Goal: Task Accomplishment & Management: Manage account settings

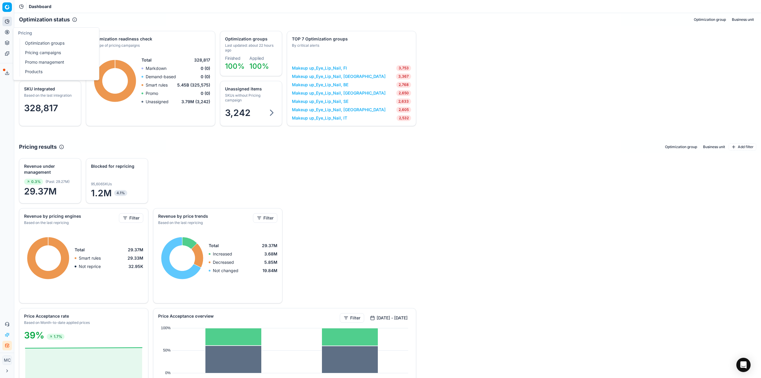
click at [7, 33] on icon at bounding box center [6, 31] width 1 height 1
click at [26, 41] on link "Optimization groups" at bounding box center [57, 43] width 69 height 8
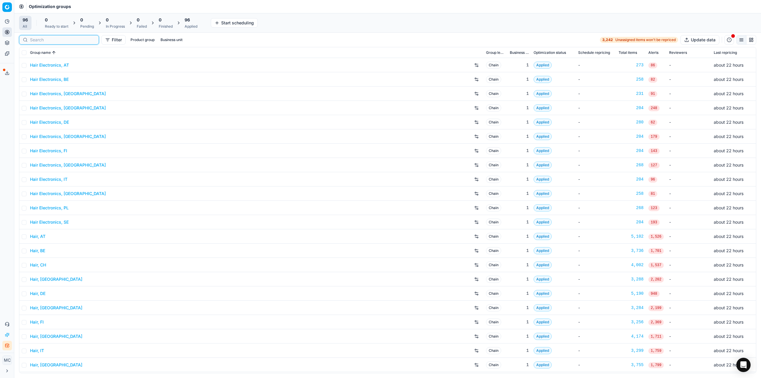
click at [45, 38] on input at bounding box center [62, 40] width 65 height 6
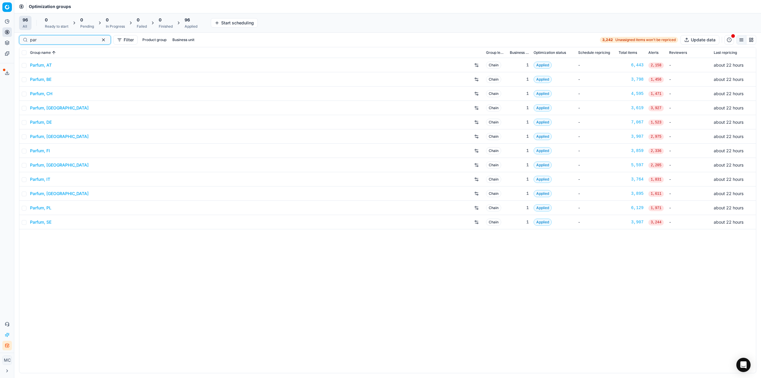
type input "par"
click at [49, 120] on link "Parfum, DE" at bounding box center [41, 122] width 22 height 6
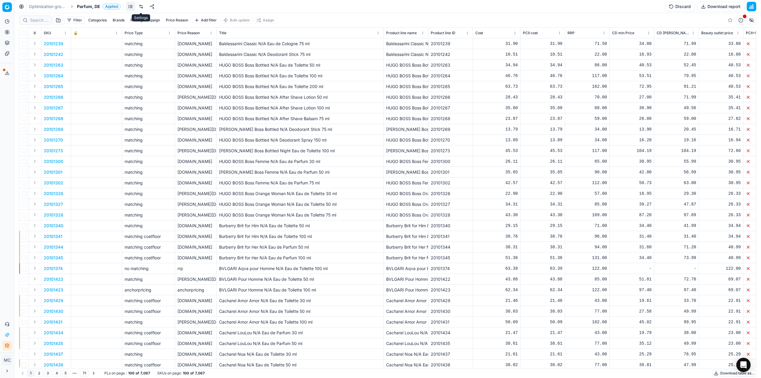
click at [142, 8] on link at bounding box center [142, 7] width 10 height 10
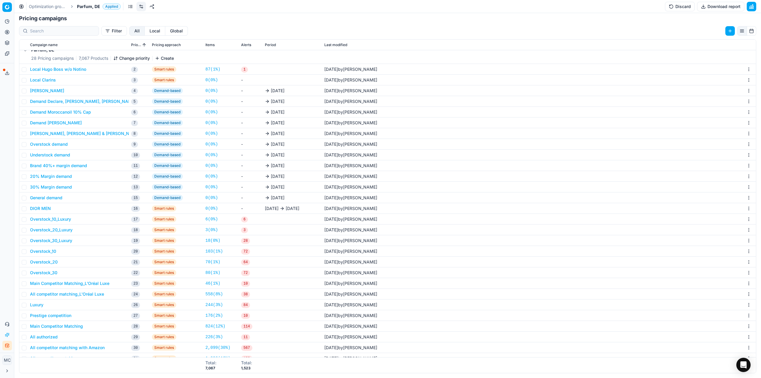
scroll to position [154, 0]
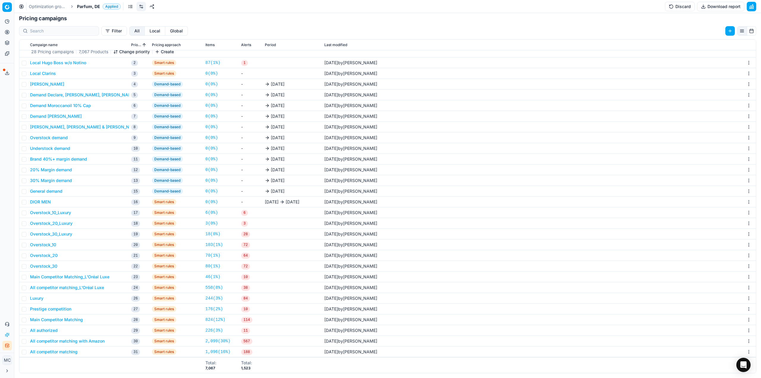
click at [56, 321] on button "Main Competitor Matching" at bounding box center [56, 320] width 53 height 6
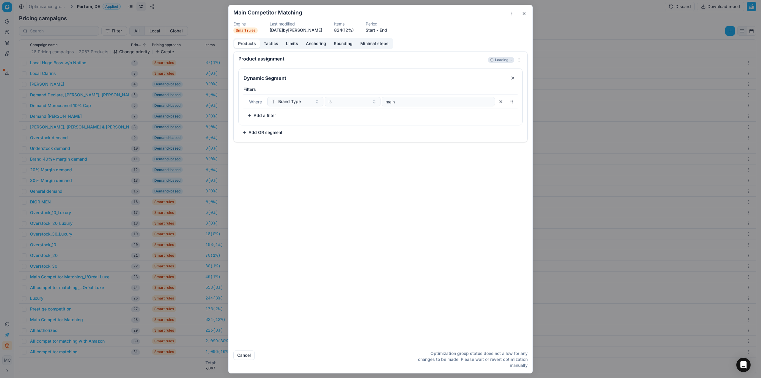
click at [274, 44] on button "Tactics" at bounding box center [271, 43] width 22 height 9
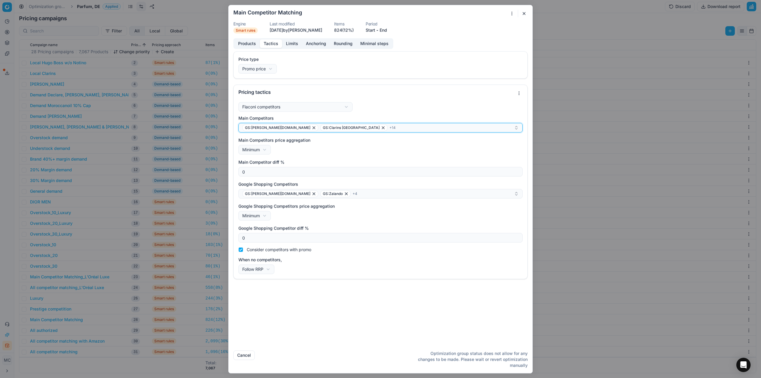
click at [369, 131] on div "GS:Breuninger.com GS:Clarins Deutschland + 14" at bounding box center [378, 127] width 272 height 7
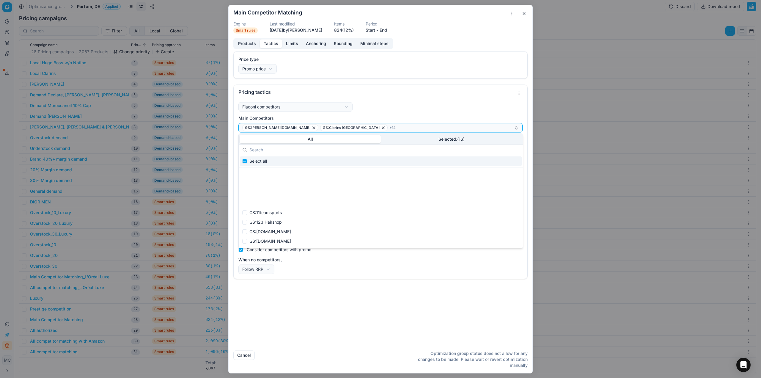
scroll to position [1130, 0]
click at [446, 138] on button "Selected: ( 16 )" at bounding box center [451, 139] width 141 height 8
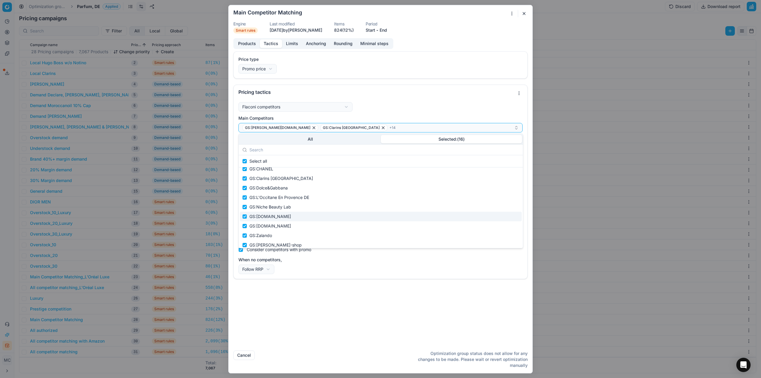
scroll to position [0, 0]
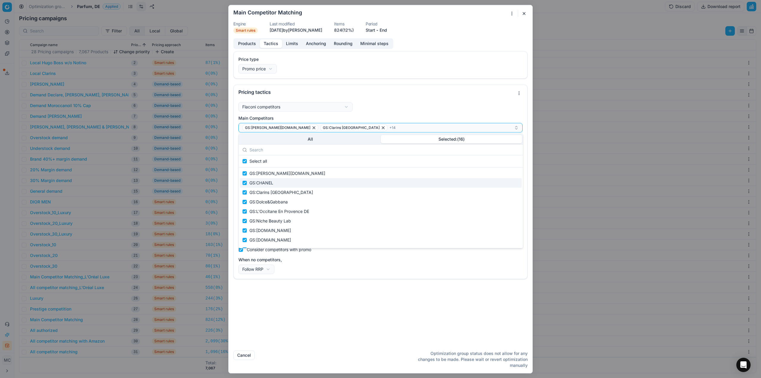
click at [408, 67] on div "Price type Promo price Default Regular price Promo price" at bounding box center [381, 64] width 284 height 17
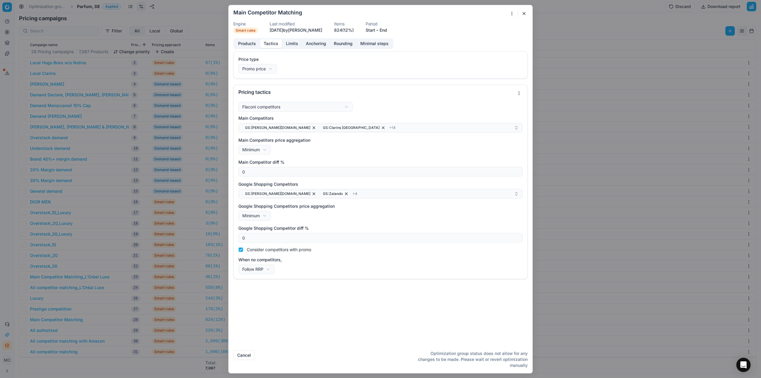
click at [522, 16] on button "button" at bounding box center [524, 13] width 7 height 7
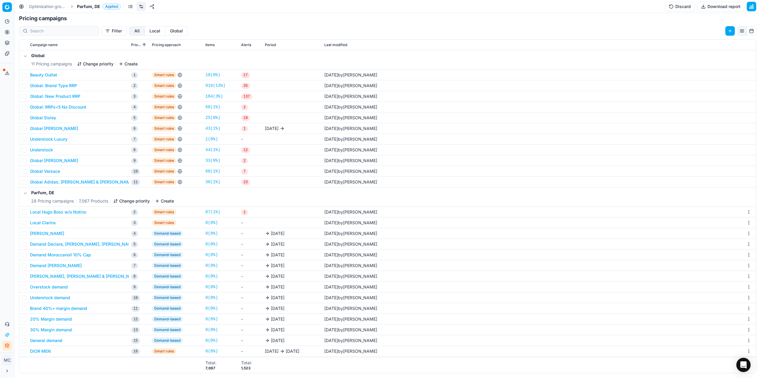
click at [5, 211] on div "Analytics Pricing Product portfolio Templates Export service 18 Contact support…" at bounding box center [7, 183] width 14 height 338
click at [43, 4] on link "Optimization groups" at bounding box center [48, 7] width 38 height 6
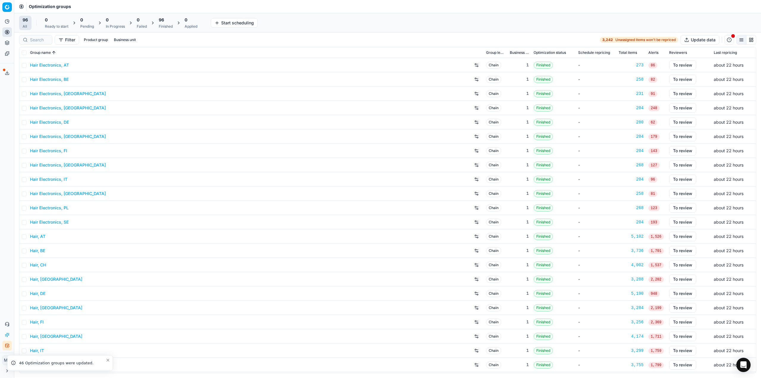
click at [7, 289] on div "Analytics Pricing Product portfolio Templates Export service 18 Contact support…" at bounding box center [7, 183] width 14 height 338
click at [35, 39] on input at bounding box center [39, 40] width 18 height 6
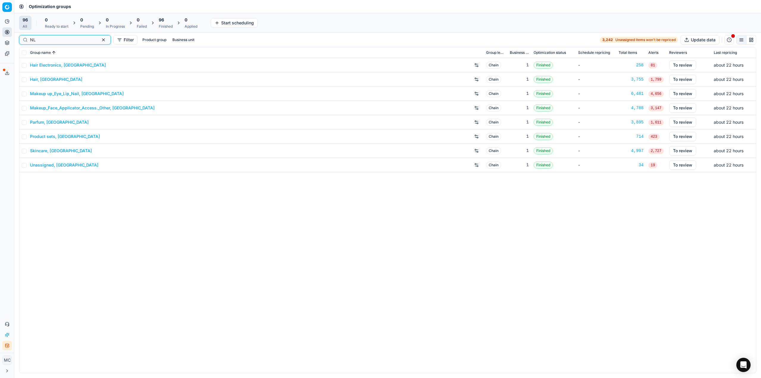
type input "NL"
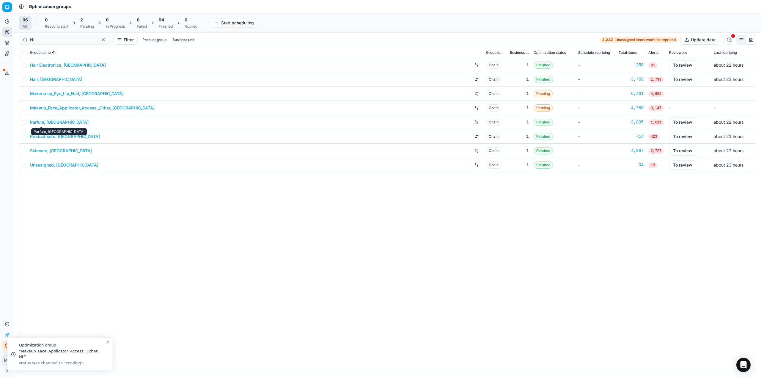
click at [48, 122] on link "Parfum, NL" at bounding box center [59, 122] width 59 height 6
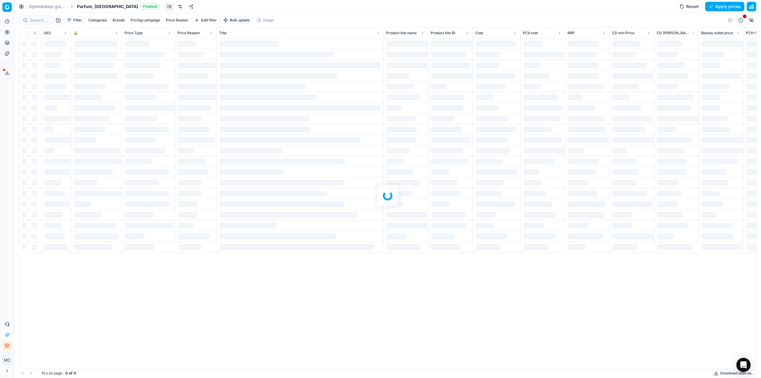
click at [175, 9] on link at bounding box center [180, 7] width 10 height 10
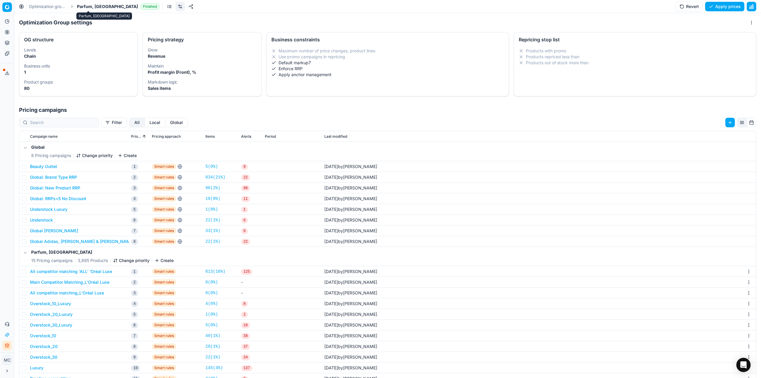
click at [91, 6] on span "Parfum, NL" at bounding box center [107, 7] width 61 height 6
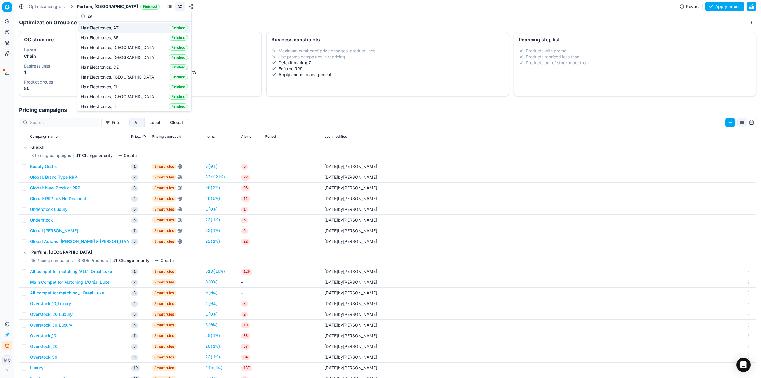
scroll to position [84, 0]
type input "set"
click at [124, 39] on div "Product sets, NL Finished" at bounding box center [135, 42] width 112 height 10
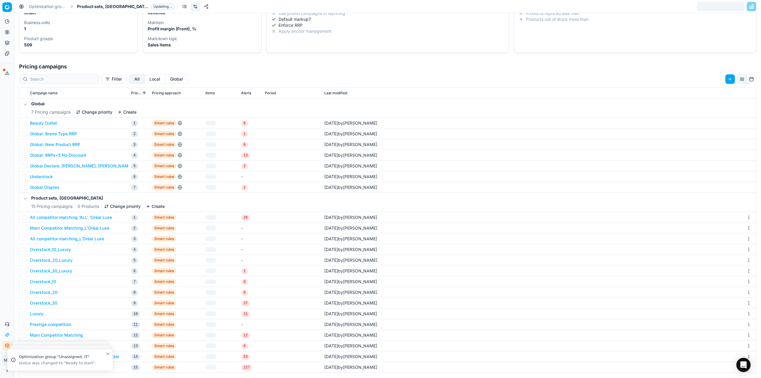
scroll to position [76, 0]
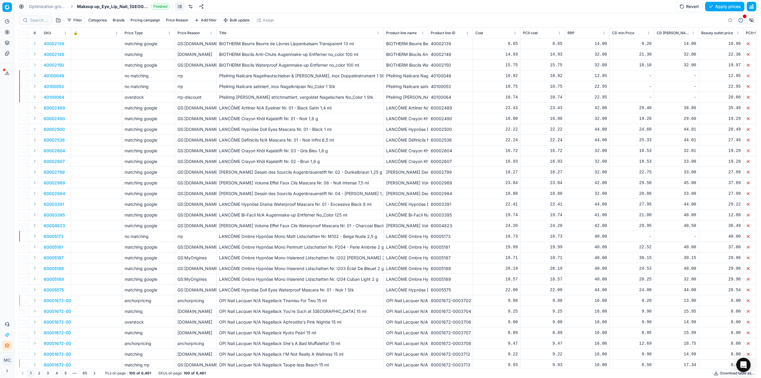
drag, startPoint x: 178, startPoint y: 8, endPoint x: 186, endPoint y: 1, distance: 10.5
click at [186, 8] on link at bounding box center [191, 7] width 10 height 10
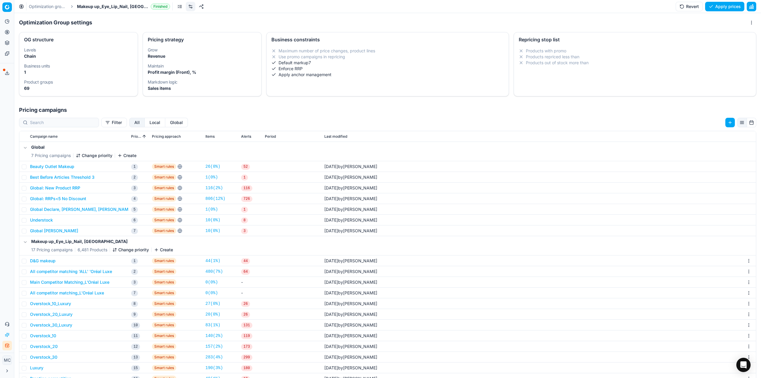
click at [35, 263] on button "D&G makeup" at bounding box center [43, 261] width 26 height 6
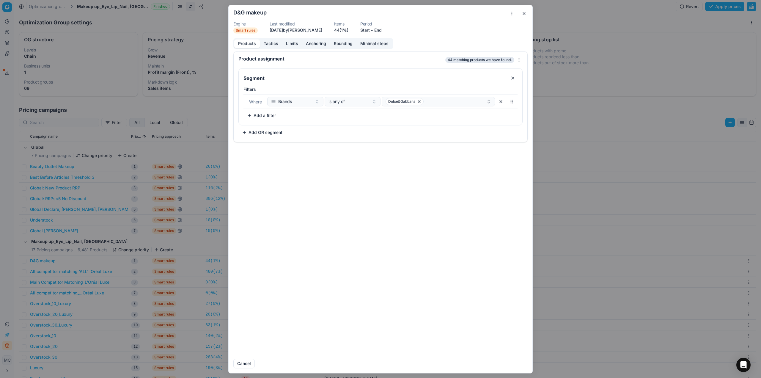
click at [273, 46] on button "Tactics" at bounding box center [271, 43] width 22 height 9
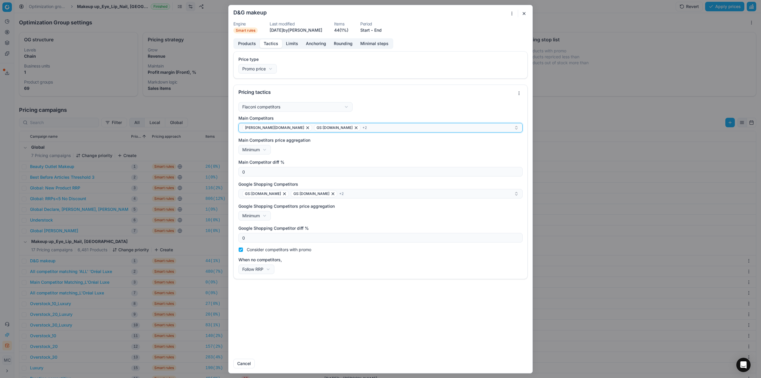
click at [323, 130] on div "douglas.nl GS:Zalando.nl + 2" at bounding box center [378, 127] width 272 height 7
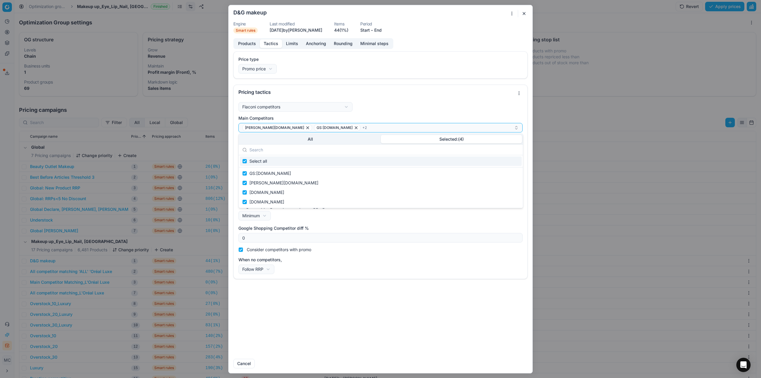
click at [439, 137] on button "Selected: ( 4 )" at bounding box center [451, 139] width 141 height 8
click at [245, 173] on input "Suggestions" at bounding box center [244, 173] width 5 height 5
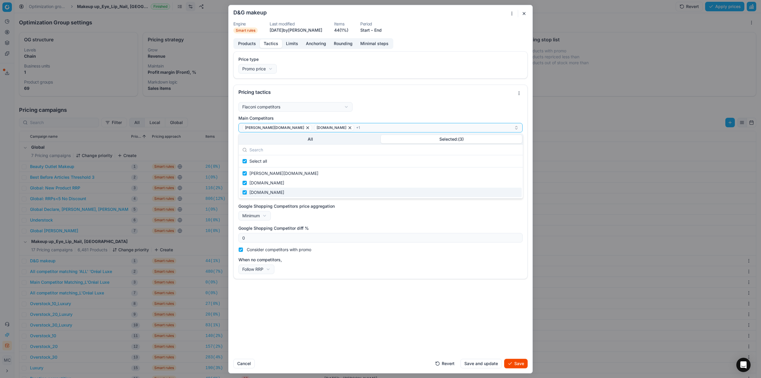
click at [520, 362] on button "Save" at bounding box center [515, 364] width 23 height 10
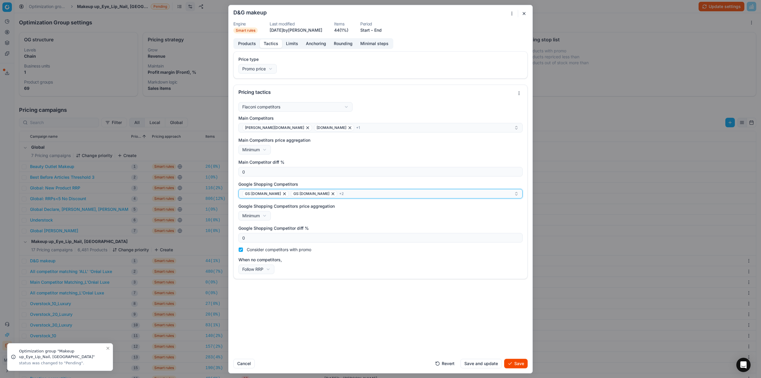
click at [407, 195] on div "GS:notino.nl GS:Notino.nl + 2" at bounding box center [378, 193] width 272 height 7
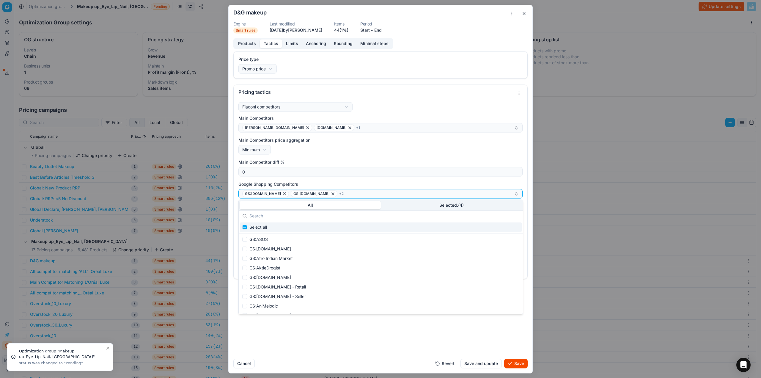
click at [438, 209] on div "All Selected: ( 4 )" at bounding box center [381, 205] width 284 height 11
click at [438, 208] on button "Selected: ( 4 )" at bounding box center [451, 205] width 141 height 8
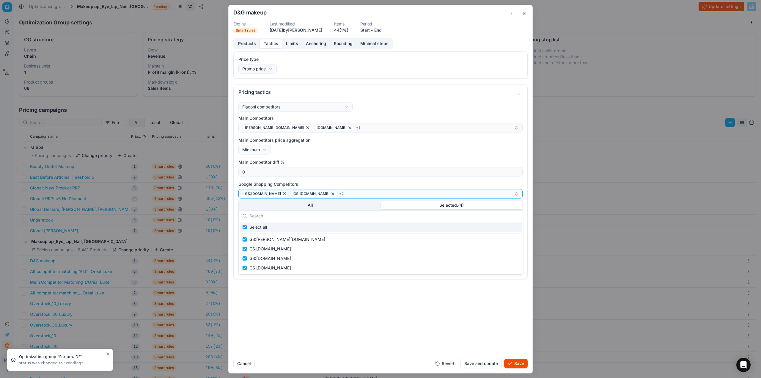
click at [179, 96] on body "Pricing platform Analytics Pricing Product portfolio Templates Export service 1…" at bounding box center [380, 189] width 761 height 378
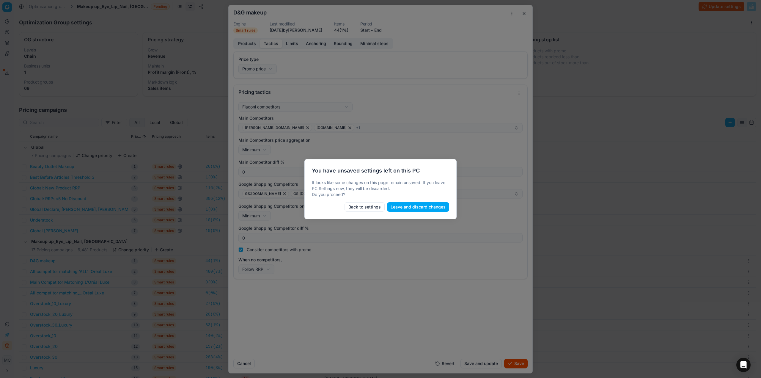
click at [408, 341] on div at bounding box center [380, 189] width 761 height 378
click at [365, 209] on button "Back to settings" at bounding box center [365, 207] width 40 height 10
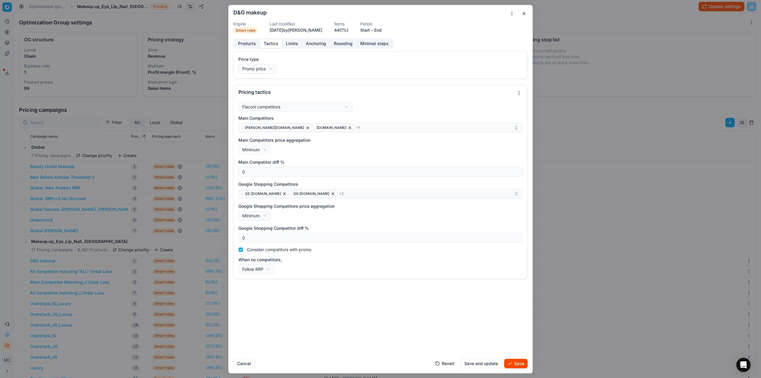
click at [520, 360] on button "Save" at bounding box center [515, 364] width 23 height 10
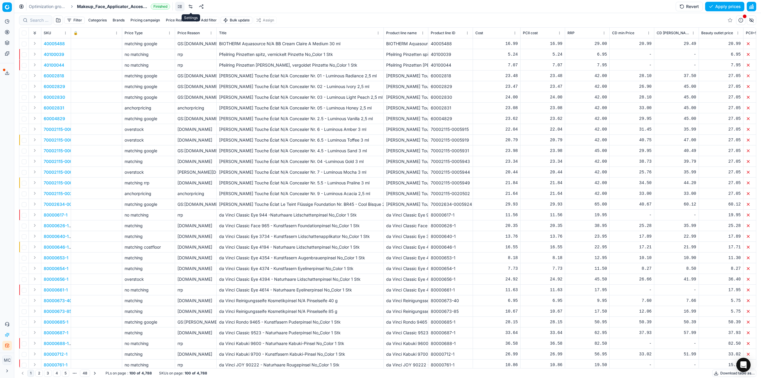
drag, startPoint x: 189, startPoint y: 5, endPoint x: 229, endPoint y: 0, distance: 40.2
click at [189, 5] on link at bounding box center [191, 7] width 10 height 10
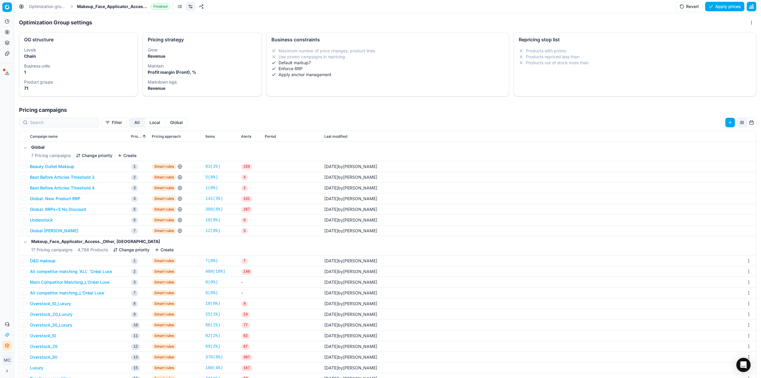
click at [45, 261] on button "D&G makeup" at bounding box center [43, 261] width 26 height 6
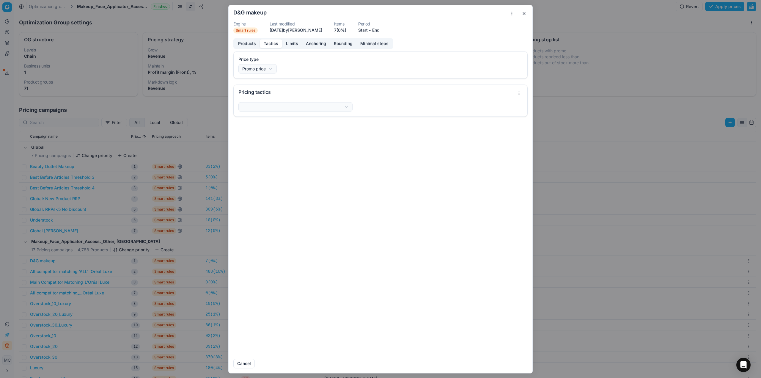
click at [275, 44] on button "Tactics" at bounding box center [271, 43] width 22 height 9
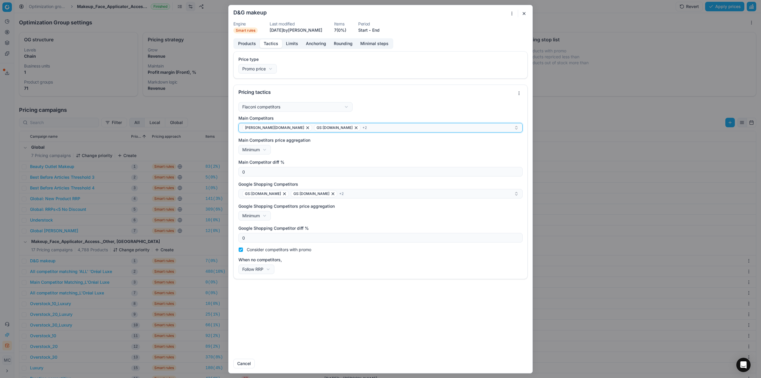
click at [341, 129] on div "douglas.nl GS:Zalando.nl + 2" at bounding box center [378, 127] width 272 height 7
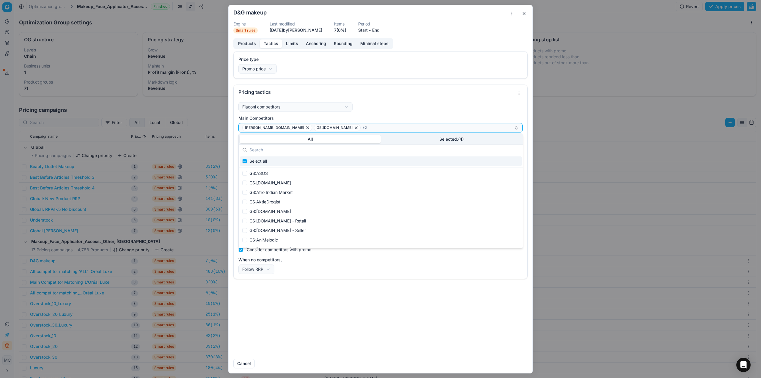
click at [448, 142] on button "Selected: ( 4 )" at bounding box center [451, 139] width 141 height 8
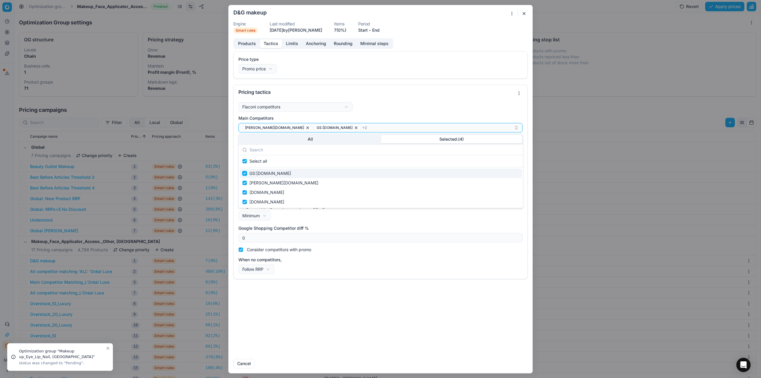
click at [243, 175] on input "Suggestions" at bounding box center [244, 173] width 5 height 5
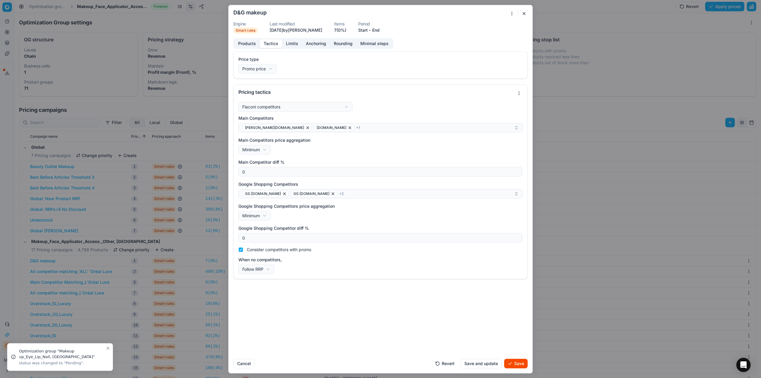
click at [319, 319] on div "Price type Promo price Default Regular price Promo price Pricing tactics Flacon…" at bounding box center [381, 202] width 304 height 303
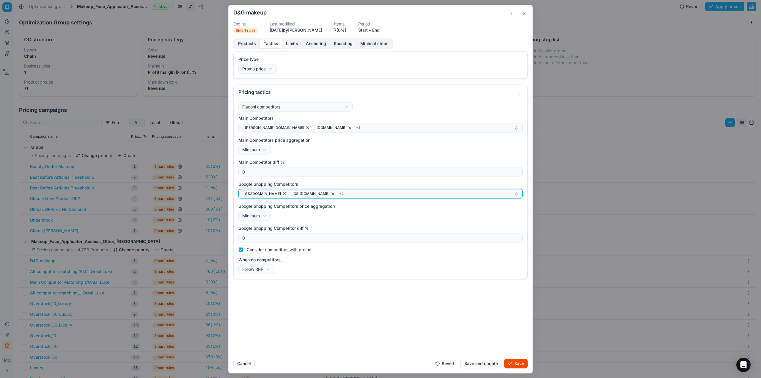
click at [323, 193] on div "GS:notino.nl GS:Notino.nl + 2" at bounding box center [378, 193] width 272 height 7
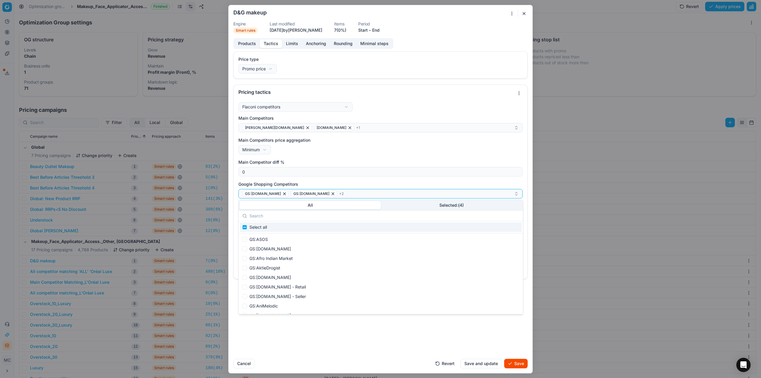
click at [422, 199] on div "Main Competitors douglas.nl notino.nl + 1 Main Competitors price aggregation Mi…" at bounding box center [381, 194] width 284 height 159
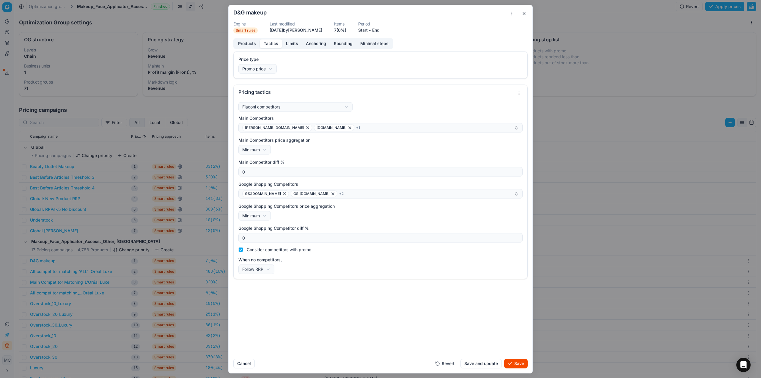
click at [516, 363] on button "Save" at bounding box center [515, 364] width 23 height 10
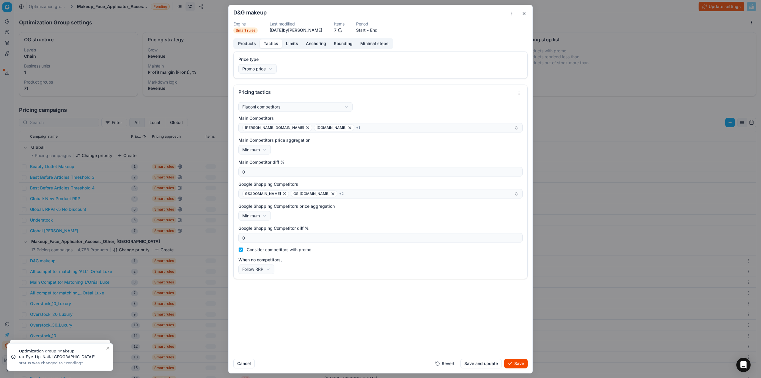
click at [523, 367] on button "Save" at bounding box center [515, 364] width 23 height 10
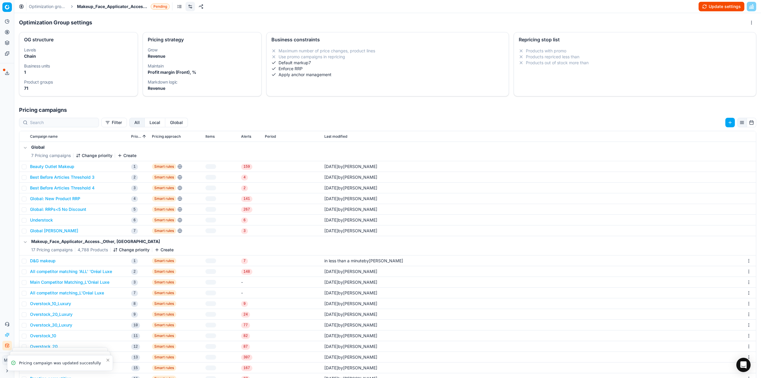
click at [44, 8] on link "Optimization groups" at bounding box center [48, 7] width 38 height 6
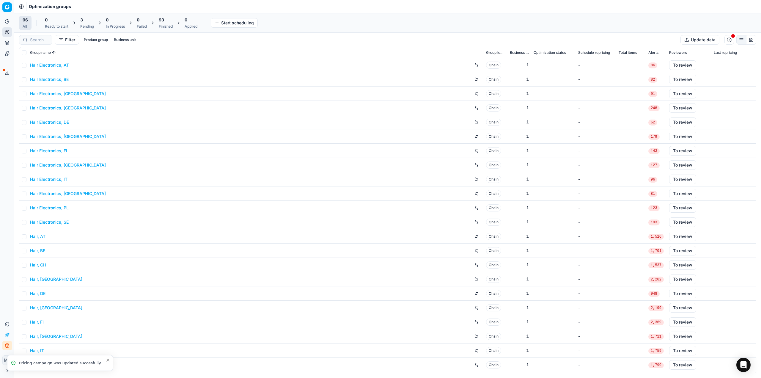
click at [79, 22] on div "3 Pending" at bounding box center [87, 23] width 21 height 14
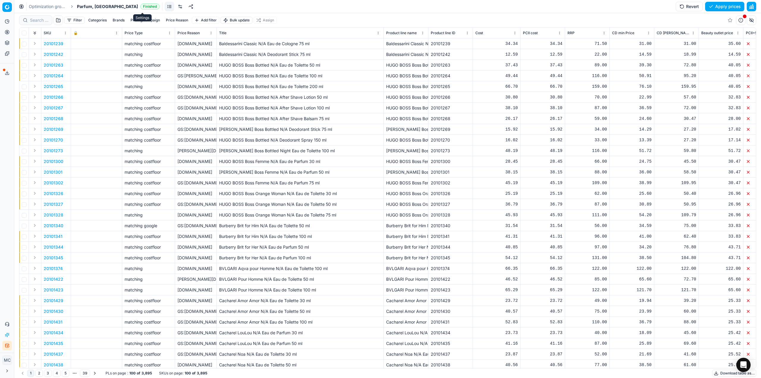
click at [175, 6] on link at bounding box center [180, 7] width 10 height 10
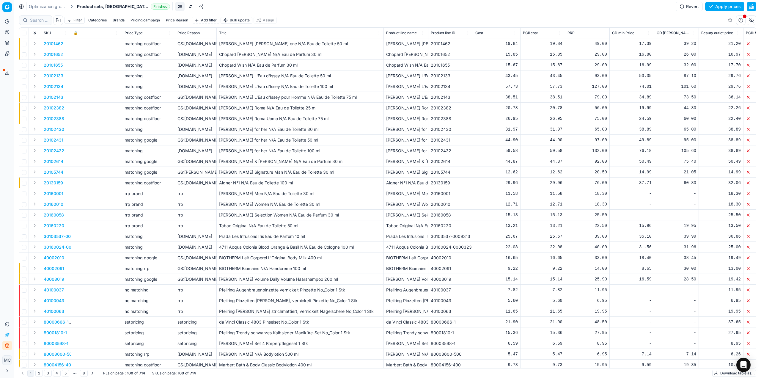
drag, startPoint x: 153, startPoint y: 8, endPoint x: 171, endPoint y: 4, distance: 18.9
click at [186, 8] on link at bounding box center [191, 7] width 10 height 10
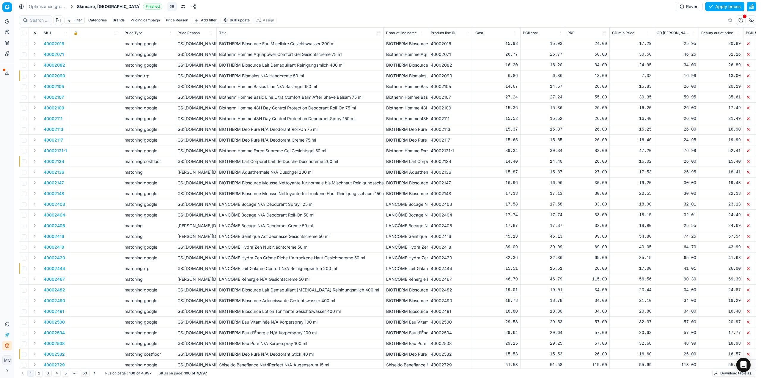
drag, startPoint x: 142, startPoint y: 7, endPoint x: 166, endPoint y: 1, distance: 24.5
click at [178, 7] on link at bounding box center [183, 7] width 10 height 10
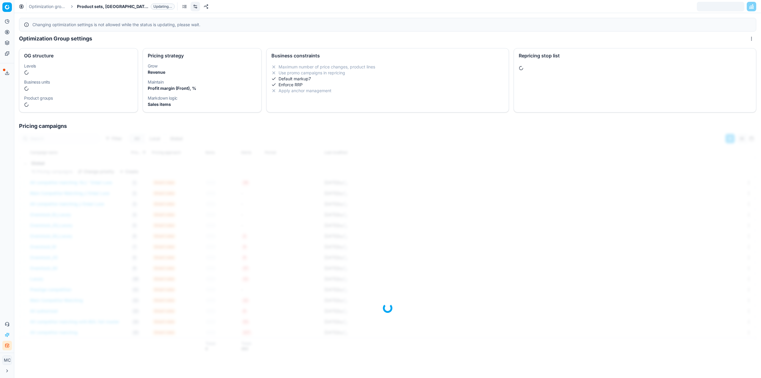
click at [58, 5] on link "Optimization groups" at bounding box center [48, 7] width 38 height 6
